Goal: Complete application form: Complete application form

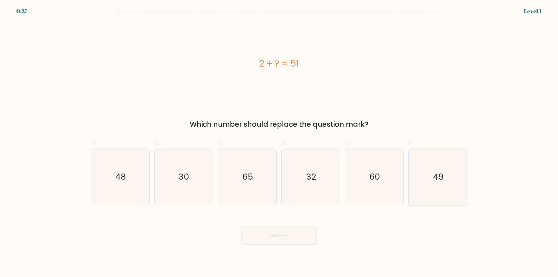
click at [435, 189] on icon "49" at bounding box center [438, 177] width 56 height 56
click at [279, 142] on input "f. 49" at bounding box center [279, 141] width 0 height 4
radio input "true"
click at [258, 233] on button "Next" at bounding box center [279, 235] width 76 height 19
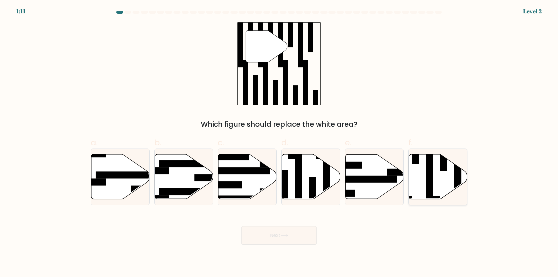
click at [437, 179] on icon at bounding box center [438, 176] width 58 height 45
click at [279, 142] on input "f." at bounding box center [279, 141] width 0 height 4
radio input "true"
click at [279, 233] on button "Next" at bounding box center [279, 235] width 76 height 19
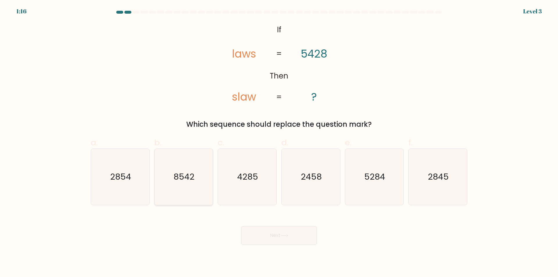
click at [182, 178] on text "8542" at bounding box center [184, 177] width 21 height 12
click at [279, 142] on input "b. 8542" at bounding box center [279, 141] width 0 height 4
radio input "true"
click at [278, 233] on button "Next" at bounding box center [279, 235] width 76 height 19
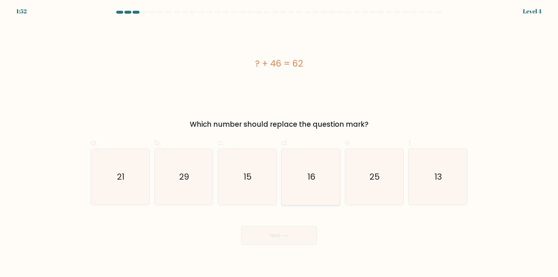
click at [318, 187] on icon "16" at bounding box center [311, 177] width 56 height 56
click at [279, 142] on input "d. 16" at bounding box center [279, 141] width 0 height 4
radio input "true"
click at [282, 226] on button "Next" at bounding box center [279, 235] width 76 height 19
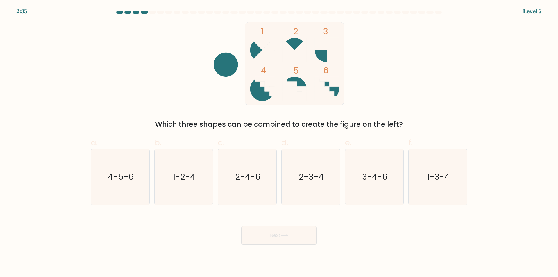
click at [281, 236] on button "Next" at bounding box center [279, 235] width 76 height 19
click at [128, 194] on icon "4-5-6" at bounding box center [120, 177] width 56 height 56
click at [279, 142] on input "a. 4-5-6" at bounding box center [279, 141] width 0 height 4
radio input "true"
click at [280, 237] on button "Next" at bounding box center [279, 235] width 76 height 19
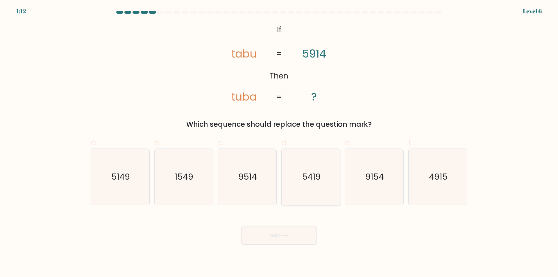
click at [322, 184] on icon "5419" at bounding box center [311, 177] width 56 height 56
click at [279, 142] on input "d. 5419" at bounding box center [279, 141] width 0 height 4
radio input "true"
click at [281, 236] on button "Next" at bounding box center [279, 235] width 76 height 19
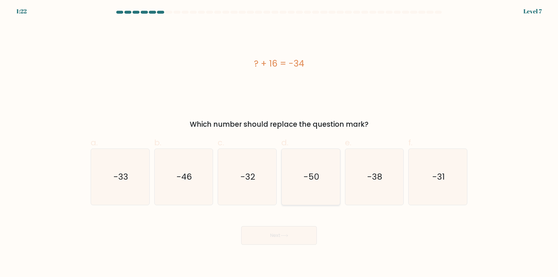
click at [320, 187] on icon "-50" at bounding box center [311, 177] width 56 height 56
click at [279, 142] on input "d. -50" at bounding box center [279, 141] width 0 height 4
radio input "true"
click at [277, 237] on button "Next" at bounding box center [279, 235] width 76 height 19
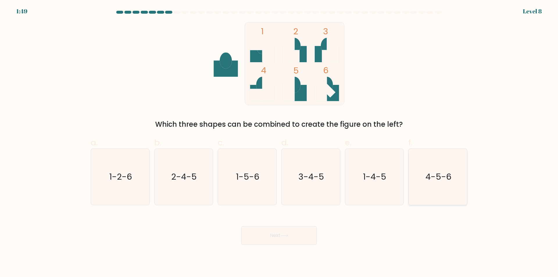
click at [414, 185] on icon "4-5-6" at bounding box center [438, 177] width 56 height 56
click at [279, 142] on input "f. 4-5-6" at bounding box center [279, 141] width 0 height 4
radio input "true"
click at [376, 192] on icon "1-4-5" at bounding box center [374, 177] width 56 height 56
click at [279, 142] on input "e. 1-4-5" at bounding box center [279, 141] width 0 height 4
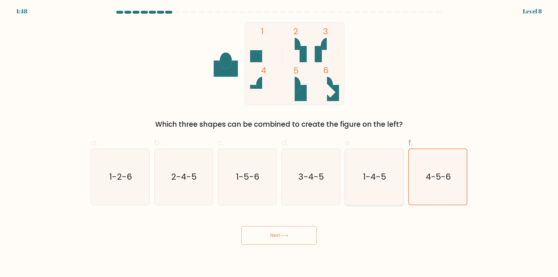
radio input "true"
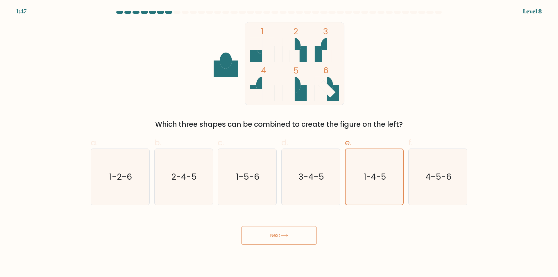
click at [283, 232] on button "Next" at bounding box center [279, 235] width 76 height 19
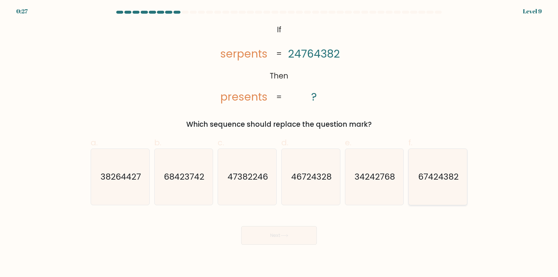
click at [441, 183] on text "67424382" at bounding box center [438, 177] width 40 height 12
click at [279, 142] on input "f. 67424382" at bounding box center [279, 141] width 0 height 4
radio input "true"
click at [276, 240] on button "Next" at bounding box center [279, 235] width 76 height 19
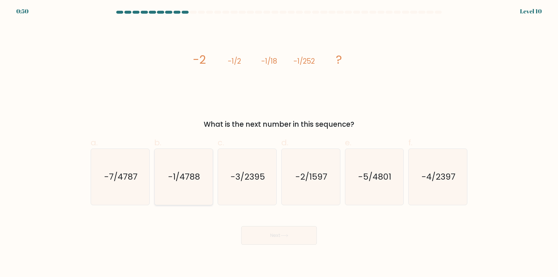
click at [172, 189] on icon "-1/4788" at bounding box center [183, 177] width 56 height 56
click at [279, 142] on input "b. -1/4788" at bounding box center [279, 141] width 0 height 4
radio input "true"
click at [280, 233] on button "Next" at bounding box center [279, 235] width 76 height 19
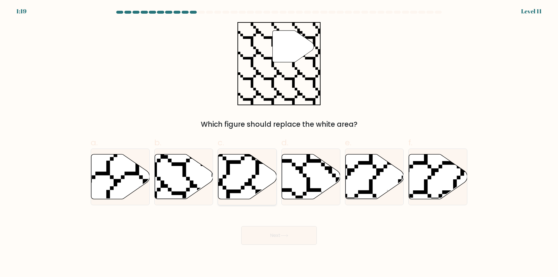
click at [248, 182] on icon at bounding box center [247, 176] width 58 height 45
click at [279, 142] on input "c." at bounding box center [279, 141] width 0 height 4
radio input "true"
click at [276, 234] on button "Next" at bounding box center [279, 235] width 76 height 19
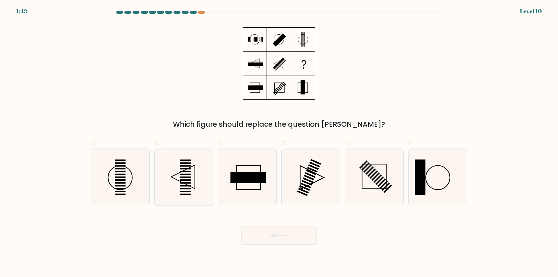
click at [188, 177] on rect at bounding box center [185, 177] width 11 height 1
click at [279, 142] on input "b." at bounding box center [279, 141] width 0 height 4
radio input "true"
click at [271, 234] on button "Next" at bounding box center [279, 235] width 76 height 19
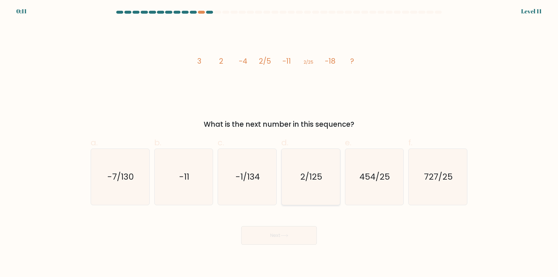
click at [305, 166] on icon "2/125" at bounding box center [311, 177] width 56 height 56
click at [279, 142] on input "d. 2/125" at bounding box center [279, 141] width 0 height 4
radio input "true"
click at [281, 231] on button "Next" at bounding box center [279, 235] width 76 height 19
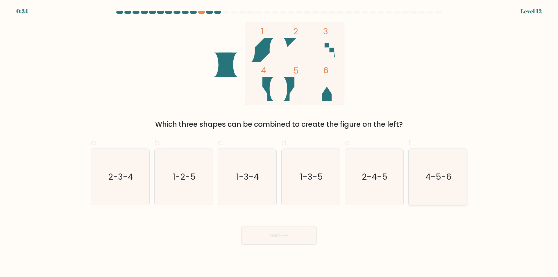
click at [434, 193] on icon "4-5-6" at bounding box center [438, 177] width 56 height 56
click at [279, 142] on input "f. 4-5-6" at bounding box center [279, 141] width 0 height 4
radio input "true"
click at [286, 236] on icon at bounding box center [284, 235] width 7 height 3
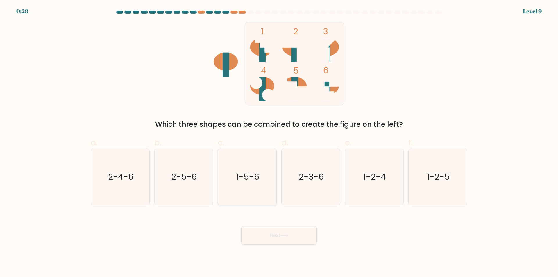
click at [255, 187] on icon "1-5-6" at bounding box center [247, 177] width 56 height 56
click at [279, 142] on input "c. 1-5-6" at bounding box center [279, 141] width 0 height 4
radio input "true"
click at [272, 237] on button "Next" at bounding box center [279, 235] width 76 height 19
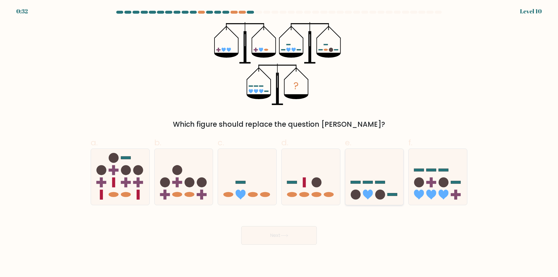
click at [378, 198] on circle at bounding box center [380, 195] width 10 height 10
click at [279, 142] on input "e." at bounding box center [279, 141] width 0 height 4
radio input "true"
click at [294, 234] on button "Next" at bounding box center [279, 235] width 76 height 19
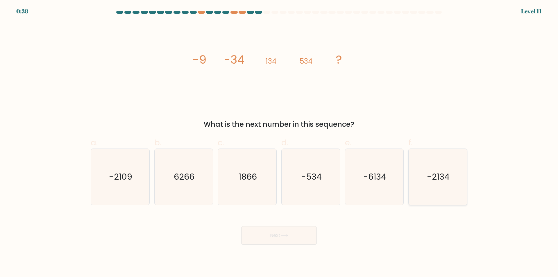
click at [439, 187] on icon "-2134" at bounding box center [438, 177] width 56 height 56
click at [279, 142] on input "f. -2134" at bounding box center [279, 141] width 0 height 4
radio input "true"
click at [282, 238] on button "Next" at bounding box center [279, 235] width 76 height 19
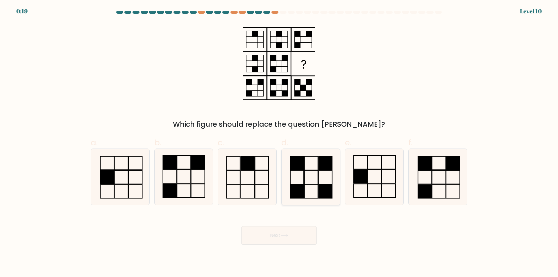
click at [306, 178] on icon at bounding box center [311, 177] width 56 height 56
click at [279, 142] on input "d." at bounding box center [279, 141] width 0 height 4
radio input "true"
click at [281, 234] on button "Next" at bounding box center [279, 235] width 76 height 19
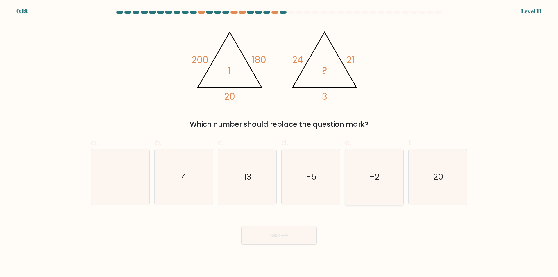
click at [381, 178] on icon "-2" at bounding box center [374, 177] width 56 height 56
click at [279, 142] on input "e. -2" at bounding box center [279, 141] width 0 height 4
radio input "true"
click at [278, 232] on button "Next" at bounding box center [279, 235] width 76 height 19
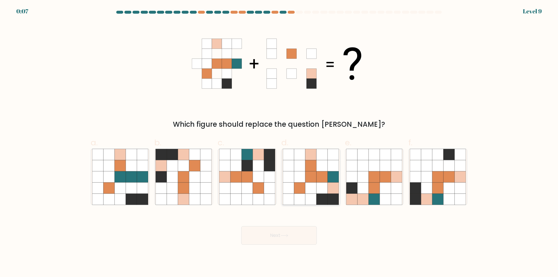
click at [321, 187] on icon at bounding box center [322, 188] width 11 height 11
click at [279, 142] on input "d." at bounding box center [279, 141] width 0 height 4
radio input "true"
click at [280, 235] on div "Next" at bounding box center [279, 228] width 384 height 33
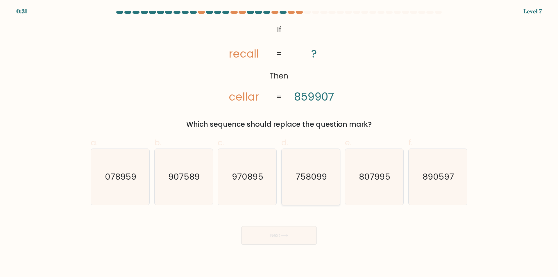
click at [329, 189] on icon "758099" at bounding box center [311, 177] width 56 height 56
click at [279, 142] on input "d. 758099" at bounding box center [279, 141] width 0 height 4
radio input "true"
click at [276, 233] on button "Next" at bounding box center [279, 235] width 76 height 19
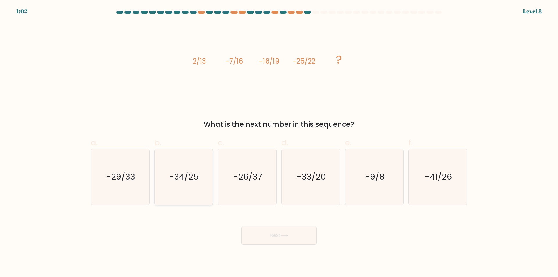
click at [200, 181] on icon "-34/25" at bounding box center [183, 177] width 56 height 56
click at [279, 142] on input "b. -34/25" at bounding box center [279, 141] width 0 height 4
radio input "true"
click at [285, 233] on button "Next" at bounding box center [279, 235] width 76 height 19
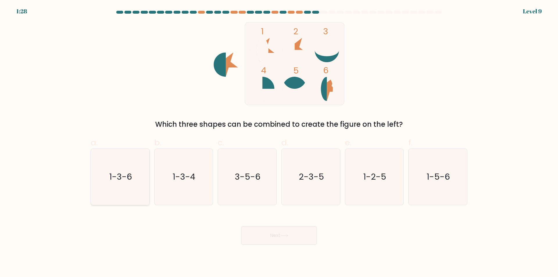
click at [123, 191] on icon "1-3-6" at bounding box center [120, 177] width 56 height 56
click at [279, 142] on input "a. 1-3-6" at bounding box center [279, 141] width 0 height 4
radio input "true"
click at [292, 235] on button "Next" at bounding box center [279, 235] width 76 height 19
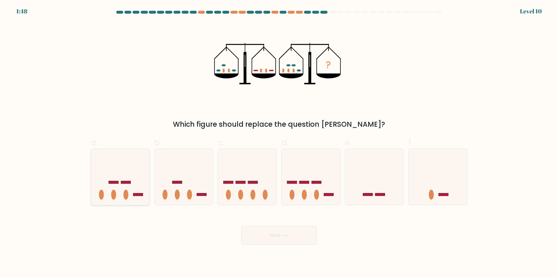
click at [127, 184] on icon at bounding box center [120, 177] width 58 height 48
click at [279, 142] on input "a." at bounding box center [279, 141] width 0 height 4
radio input "true"
click at [281, 234] on button "Next" at bounding box center [279, 235] width 76 height 19
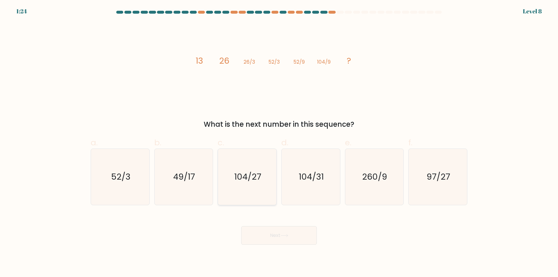
click at [236, 183] on text "104/27" at bounding box center [247, 177] width 27 height 12
click at [279, 142] on input "c. 104/27" at bounding box center [279, 141] width 0 height 4
radio input "true"
click at [280, 235] on button "Next" at bounding box center [279, 235] width 76 height 19
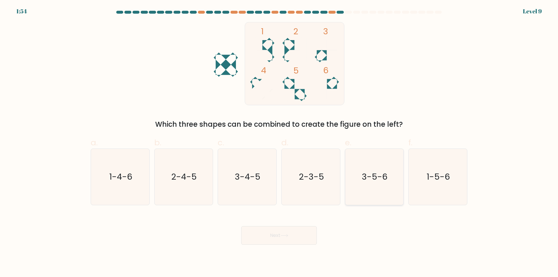
click at [381, 191] on icon "3-5-6" at bounding box center [374, 177] width 56 height 56
click at [279, 142] on input "e. 3-5-6" at bounding box center [279, 141] width 0 height 4
radio input "true"
click at [284, 236] on icon at bounding box center [284, 235] width 7 height 3
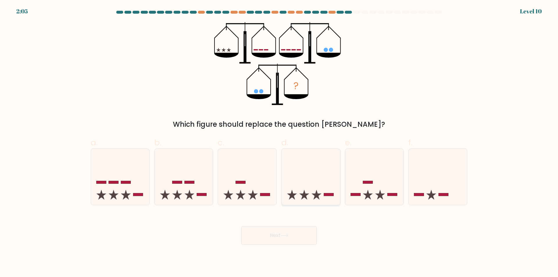
click at [319, 196] on icon at bounding box center [311, 177] width 58 height 48
click at [279, 142] on input "d." at bounding box center [279, 141] width 0 height 4
radio input "true"
click at [280, 235] on button "Next" at bounding box center [279, 235] width 76 height 19
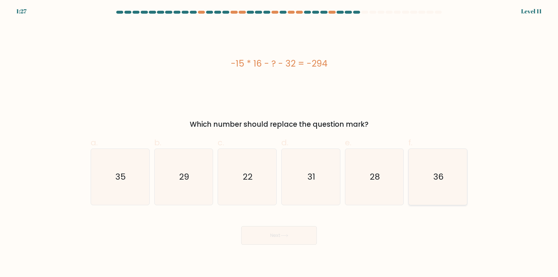
click at [422, 172] on icon "36" at bounding box center [438, 177] width 56 height 56
click at [279, 142] on input "f. 36" at bounding box center [279, 141] width 0 height 4
radio input "true"
click at [288, 237] on icon at bounding box center [284, 235] width 7 height 3
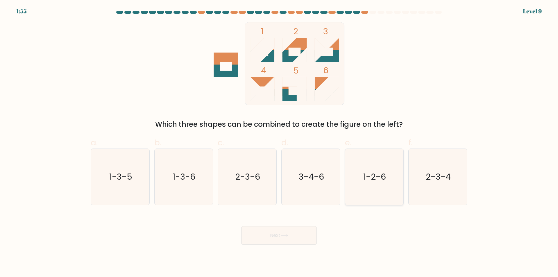
click at [392, 186] on icon "1-2-6" at bounding box center [374, 177] width 56 height 56
click at [279, 142] on input "e. 1-2-6" at bounding box center [279, 141] width 0 height 4
radio input "true"
click at [273, 233] on button "Next" at bounding box center [279, 235] width 76 height 19
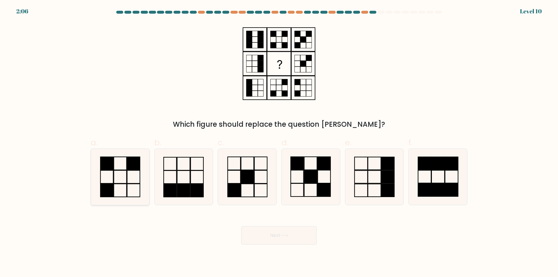
click at [119, 175] on icon at bounding box center [120, 177] width 56 height 56
click at [279, 142] on input "a." at bounding box center [279, 141] width 0 height 4
radio input "true"
click at [280, 237] on button "Next" at bounding box center [279, 235] width 76 height 19
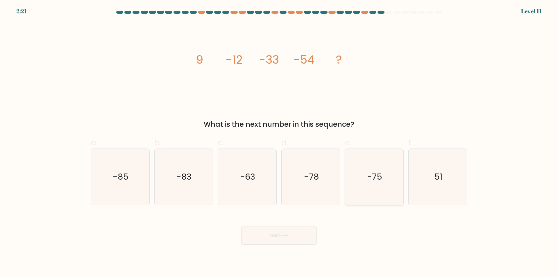
drag, startPoint x: 384, startPoint y: 181, endPoint x: 363, endPoint y: 190, distance: 22.4
click at [383, 181] on icon "-75" at bounding box center [374, 177] width 56 height 56
click at [279, 142] on input "e. -75" at bounding box center [279, 141] width 0 height 4
radio input "true"
click at [280, 235] on button "Next" at bounding box center [279, 235] width 76 height 19
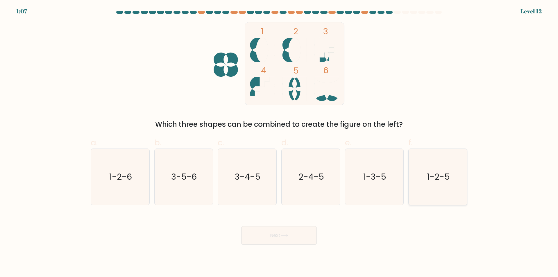
click at [442, 182] on text "1-2-5" at bounding box center [438, 177] width 23 height 12
click at [279, 142] on input "f. 1-2-5" at bounding box center [279, 141] width 0 height 4
radio input "true"
click at [194, 187] on icon "3-5-6" at bounding box center [183, 177] width 56 height 56
click at [279, 142] on input "b. 3-5-6" at bounding box center [279, 141] width 0 height 4
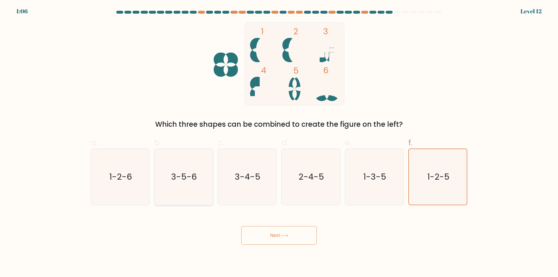
radio input "true"
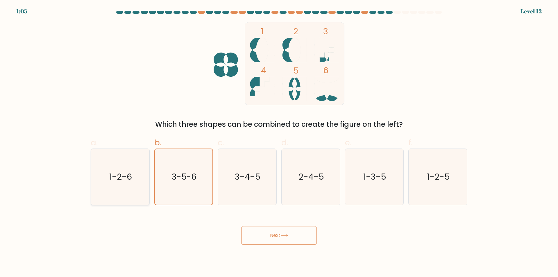
click at [127, 172] on text "1-2-6" at bounding box center [120, 177] width 23 height 12
click at [279, 142] on input "a. 1-2-6" at bounding box center [279, 141] width 0 height 4
radio input "true"
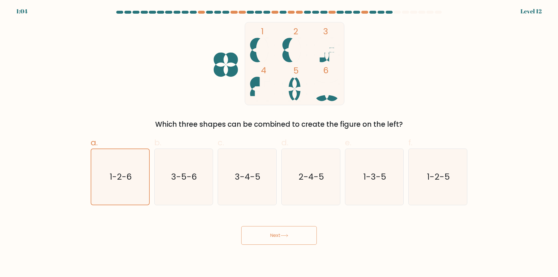
click at [278, 234] on button "Next" at bounding box center [279, 235] width 76 height 19
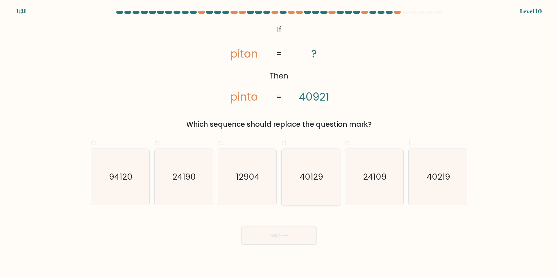
click at [303, 177] on text "40129" at bounding box center [312, 177] width 24 height 12
click at [279, 142] on input "d. 40129" at bounding box center [279, 141] width 0 height 4
radio input "true"
click at [289, 233] on button "Next" at bounding box center [279, 235] width 76 height 19
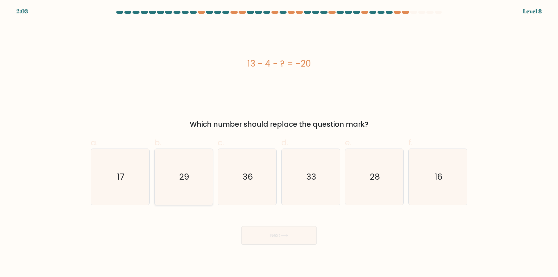
click at [176, 179] on icon "29" at bounding box center [183, 177] width 56 height 56
click at [279, 142] on input "b. 29" at bounding box center [279, 141] width 0 height 4
radio input "true"
click at [285, 236] on icon at bounding box center [284, 235] width 8 height 3
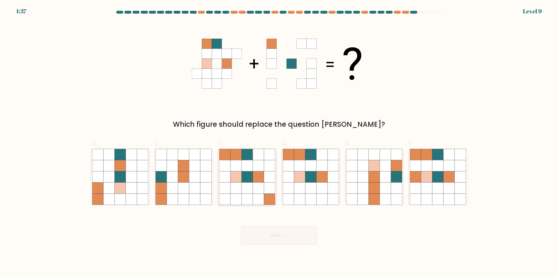
click at [263, 189] on icon at bounding box center [258, 188] width 11 height 11
click at [279, 142] on input "c." at bounding box center [279, 141] width 0 height 4
radio input "true"
click at [315, 189] on icon at bounding box center [310, 188] width 11 height 11
click at [279, 142] on input "d." at bounding box center [279, 141] width 0 height 4
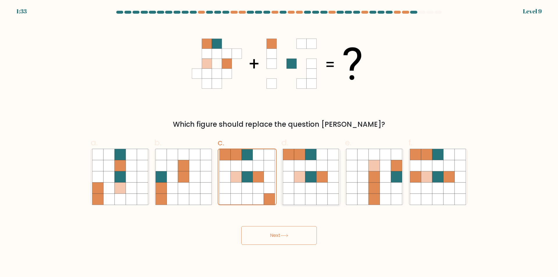
radio input "true"
click at [269, 192] on icon at bounding box center [269, 188] width 11 height 11
click at [279, 142] on input "c." at bounding box center [279, 141] width 0 height 4
radio input "true"
drag, startPoint x: 322, startPoint y: 187, endPoint x: 291, endPoint y: 242, distance: 63.0
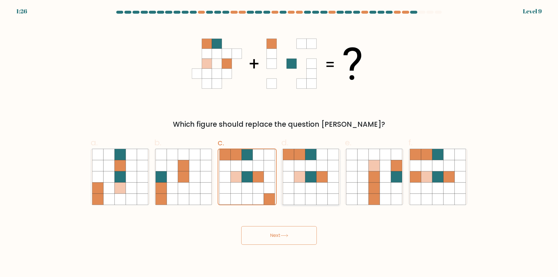
click at [322, 187] on icon at bounding box center [322, 188] width 11 height 11
click at [279, 142] on input "d." at bounding box center [279, 141] width 0 height 4
radio input "true"
click at [281, 233] on button "Next" at bounding box center [279, 235] width 76 height 19
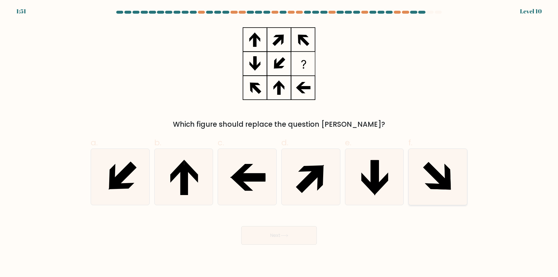
click at [442, 173] on icon at bounding box center [438, 177] width 56 height 56
click at [279, 142] on input "f." at bounding box center [279, 141] width 0 height 4
radio input "true"
click at [283, 233] on button "Next" at bounding box center [279, 235] width 76 height 19
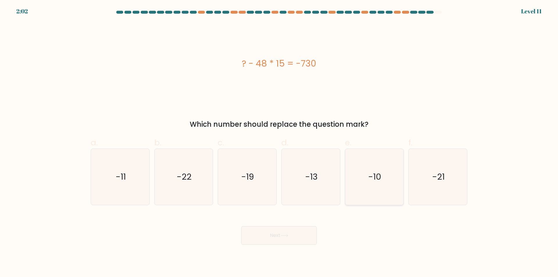
click at [362, 178] on icon "-10" at bounding box center [374, 177] width 56 height 56
click at [279, 142] on input "e. -10" at bounding box center [279, 141] width 0 height 4
radio input "true"
click at [291, 230] on button "Next" at bounding box center [279, 235] width 76 height 19
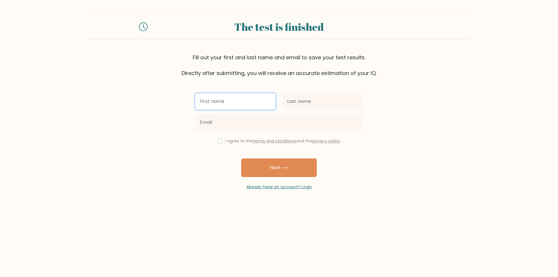
click at [207, 102] on input "text" at bounding box center [235, 101] width 80 height 16
click at [207, 103] on input "text" at bounding box center [235, 101] width 80 height 16
type input "da"
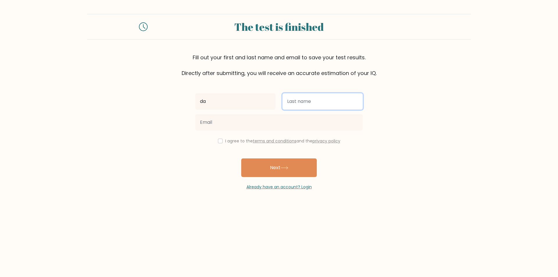
click at [300, 98] on input "text" at bounding box center [323, 101] width 80 height 16
type input "hhh"
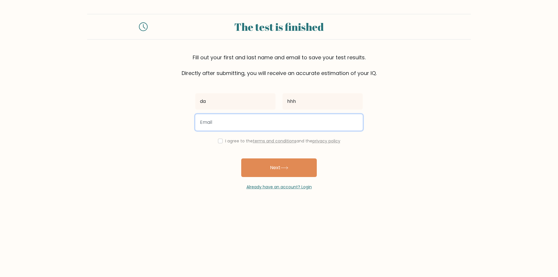
click at [223, 128] on input "email" at bounding box center [278, 122] width 167 height 16
paste input "[EMAIL_ADDRESS][DOMAIN_NAME]"
type input "[EMAIL_ADDRESS][DOMAIN_NAME]"
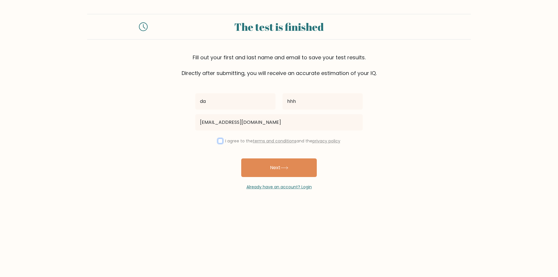
click at [219, 139] on input "checkbox" at bounding box center [220, 141] width 5 height 5
checkbox input "true"
click at [276, 171] on button "Next" at bounding box center [279, 167] width 76 height 19
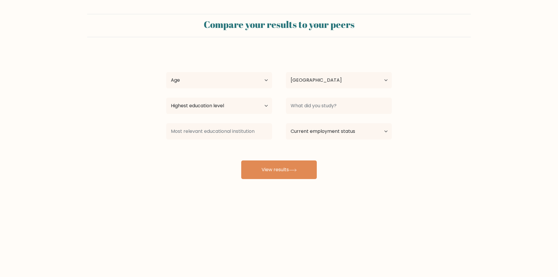
select select "US"
click at [283, 174] on button "View results" at bounding box center [279, 169] width 76 height 19
click at [268, 79] on select "Age Under [DEMOGRAPHIC_DATA] [DEMOGRAPHIC_DATA] [DEMOGRAPHIC_DATA] [DEMOGRAPHIC…" at bounding box center [219, 80] width 106 height 16
select select "18_24"
click at [166, 72] on select "Age Under [DEMOGRAPHIC_DATA] [DEMOGRAPHIC_DATA] [DEMOGRAPHIC_DATA] [DEMOGRAPHIC…" at bounding box center [219, 80] width 106 height 16
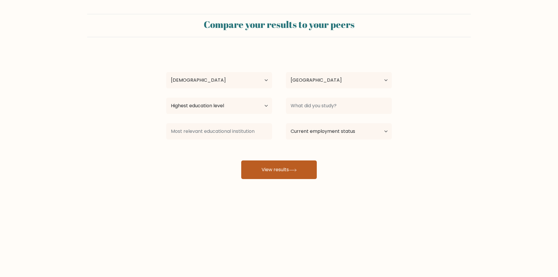
click at [289, 168] on button "View results" at bounding box center [279, 169] width 76 height 19
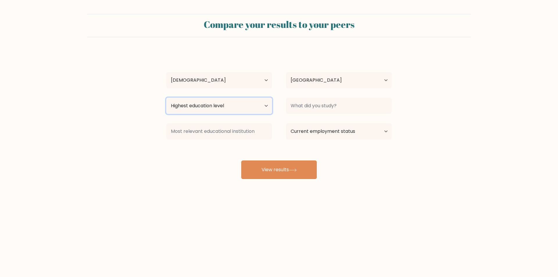
click at [259, 105] on select "Highest education level No schooling Primary Lower Secondary Upper Secondary Oc…" at bounding box center [219, 106] width 106 height 16
select select "no_schooling"
click at [166, 98] on select "Highest education level No schooling Primary Lower Secondary Upper Secondary Oc…" at bounding box center [219, 106] width 106 height 16
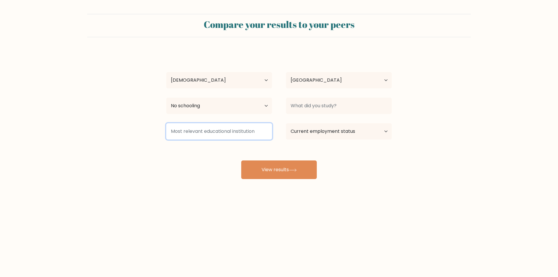
click at [259, 136] on input at bounding box center [219, 131] width 106 height 16
click at [281, 154] on div "da hhh Age Under [DEMOGRAPHIC_DATA] [DEMOGRAPHIC_DATA] [DEMOGRAPHIC_DATA] [DEMO…" at bounding box center [279, 115] width 233 height 128
click at [270, 180] on div "Compare your results to your peers da hhh Age Under [DEMOGRAPHIC_DATA] [DEMOGRA…" at bounding box center [279, 110] width 558 height 220
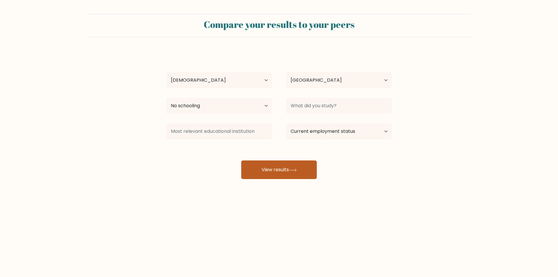
click at [281, 167] on button "View results" at bounding box center [279, 169] width 76 height 19
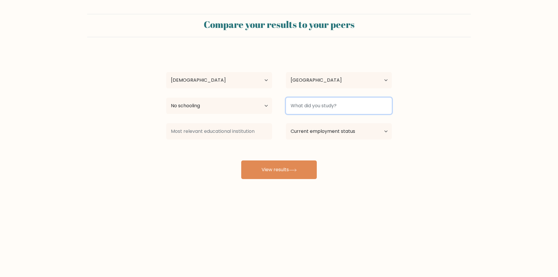
click at [337, 103] on input at bounding box center [339, 106] width 106 height 16
click at [293, 110] on input at bounding box center [339, 106] width 106 height 16
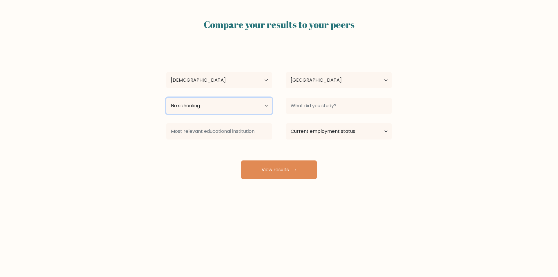
click at [261, 107] on select "Highest education level No schooling Primary Lower Secondary Upper Secondary Oc…" at bounding box center [219, 106] width 106 height 16
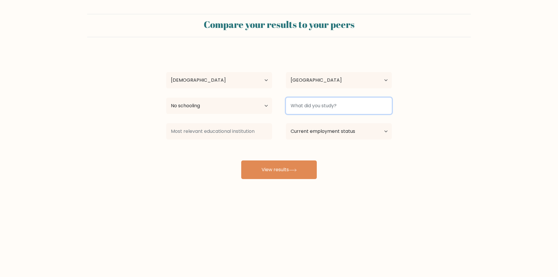
click at [309, 106] on input at bounding box center [339, 106] width 106 height 16
click at [289, 106] on input at bounding box center [339, 106] width 106 height 16
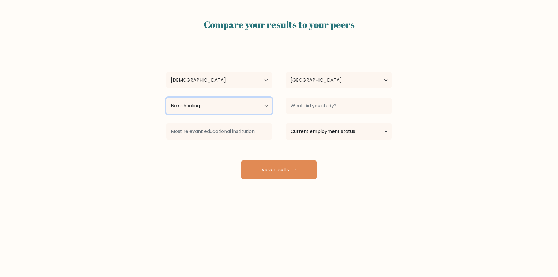
click at [256, 103] on select "Highest education level No schooling Primary Lower Secondary Upper Secondary Oc…" at bounding box center [219, 106] width 106 height 16
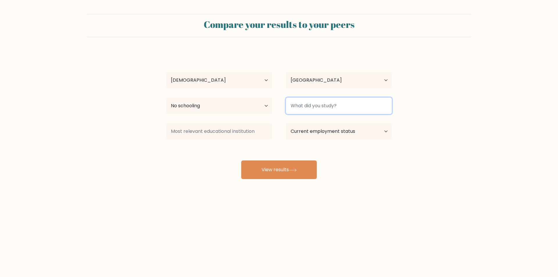
click at [313, 109] on input at bounding box center [339, 106] width 106 height 16
type input "no"
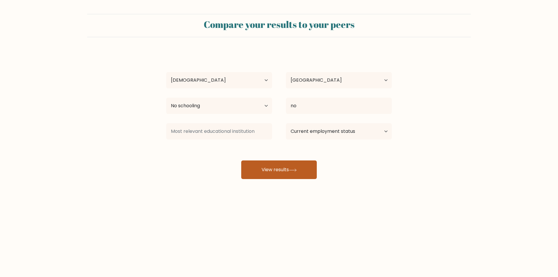
click at [278, 169] on button "View results" at bounding box center [279, 169] width 76 height 19
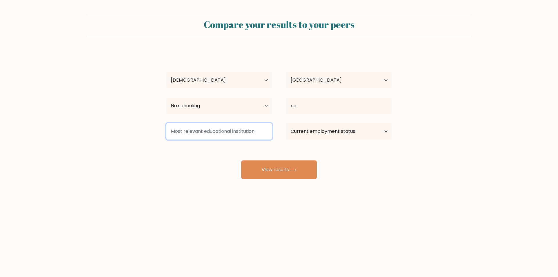
click at [211, 135] on input at bounding box center [219, 131] width 106 height 16
type input "no"
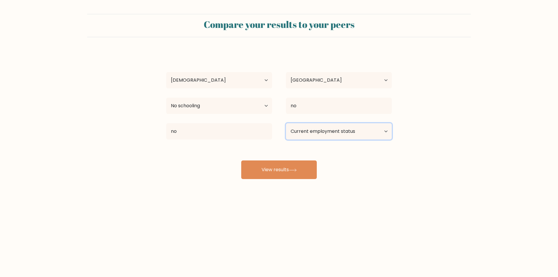
click at [378, 127] on select "Current employment status Employed Student Retired Other / prefer not to answer" at bounding box center [339, 131] width 106 height 16
select select "employed"
click at [286, 123] on select "Current employment status Employed Student Retired Other / prefer not to answer" at bounding box center [339, 131] width 106 height 16
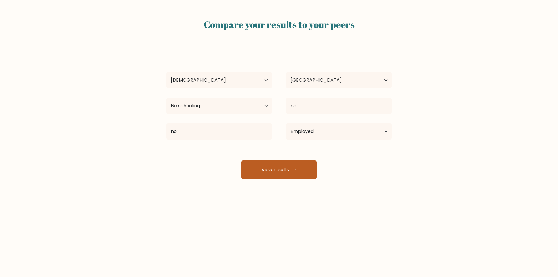
click at [283, 168] on button "View results" at bounding box center [279, 169] width 76 height 19
